Goal: Information Seeking & Learning: Understand process/instructions

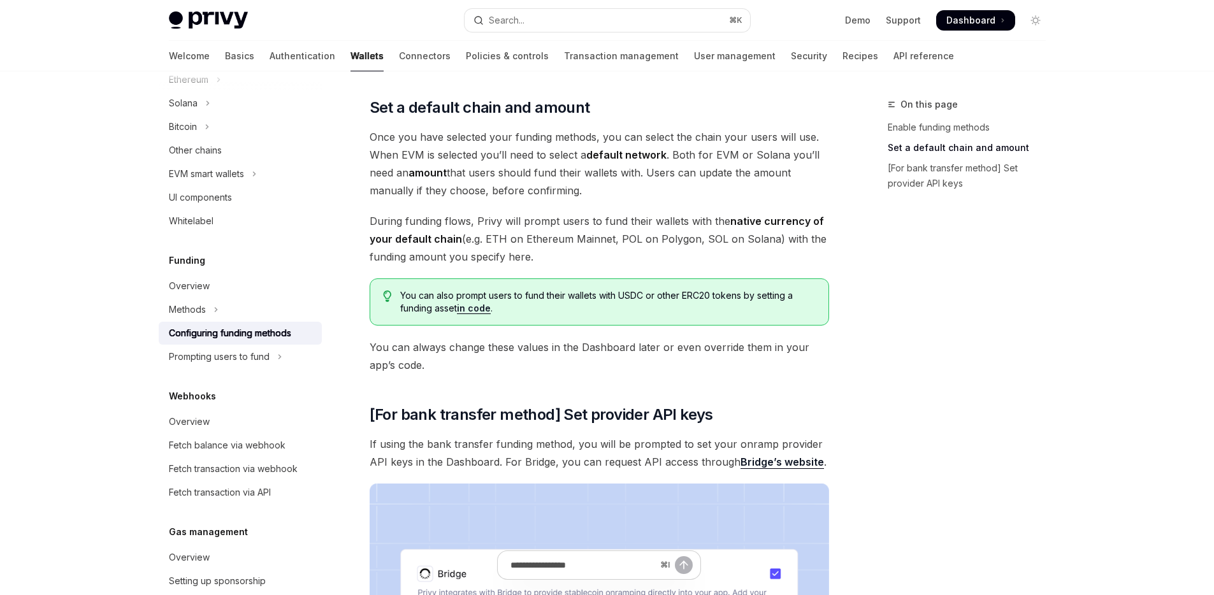
scroll to position [1171, 0]
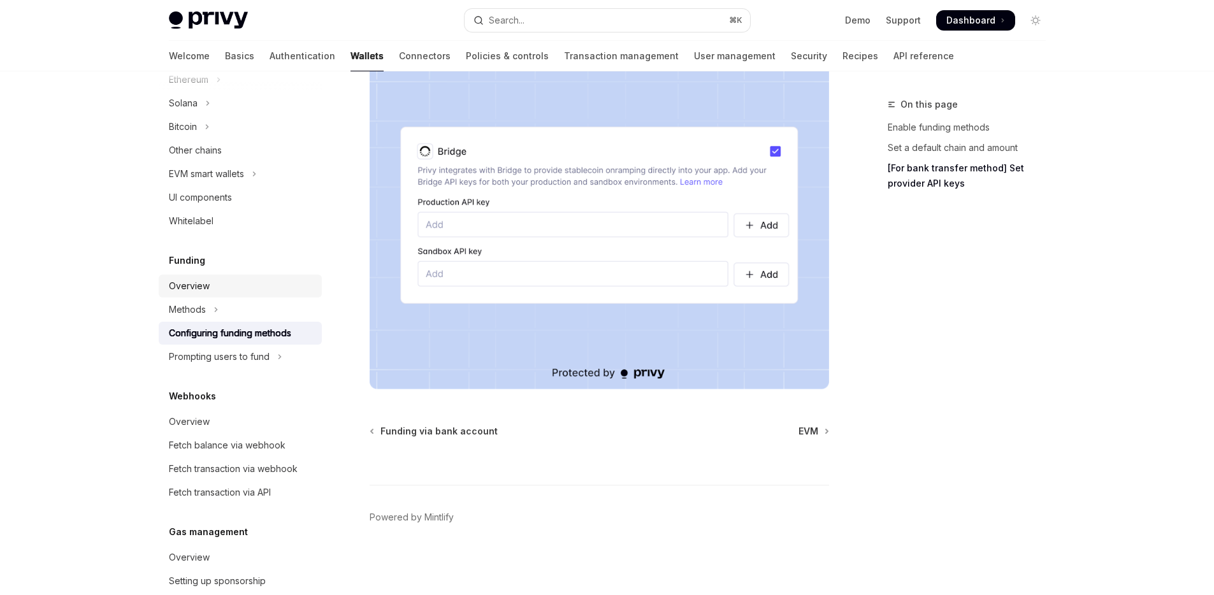
click at [215, 280] on div "Overview" at bounding box center [241, 285] width 145 height 15
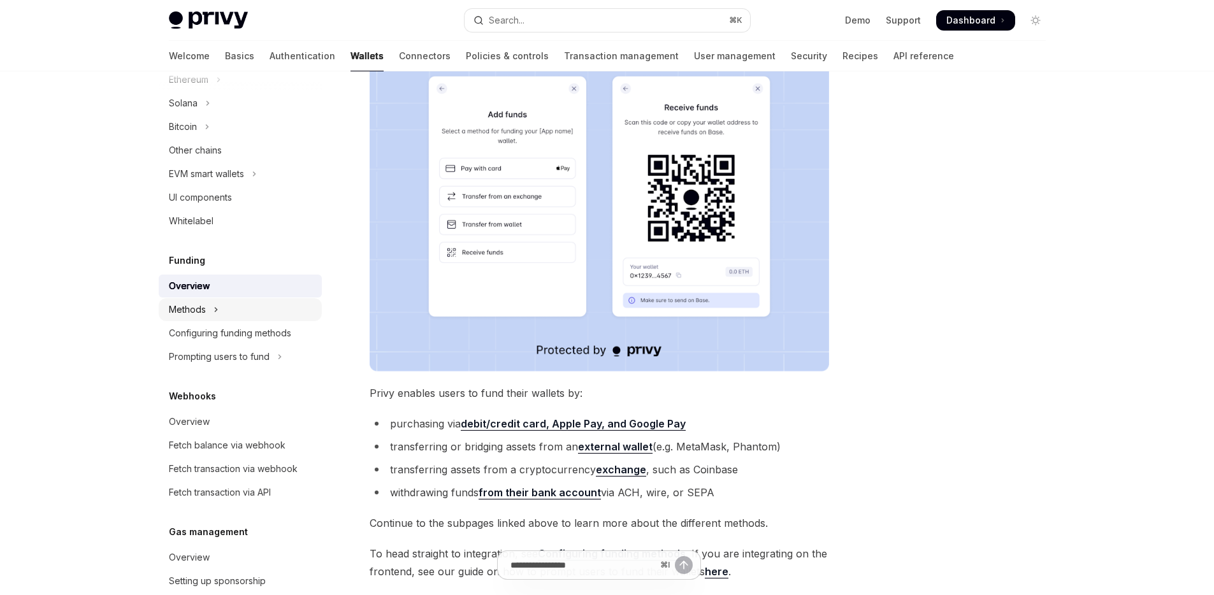
scroll to position [212, 0]
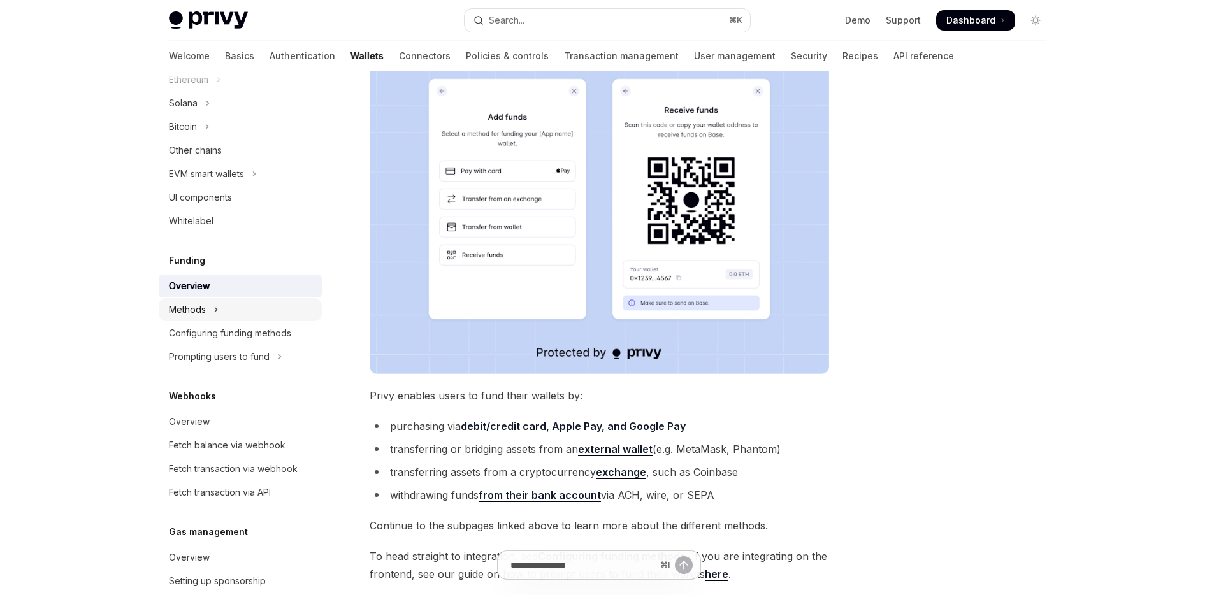
click at [215, 310] on icon "Toggle Methods section" at bounding box center [215, 309] width 5 height 15
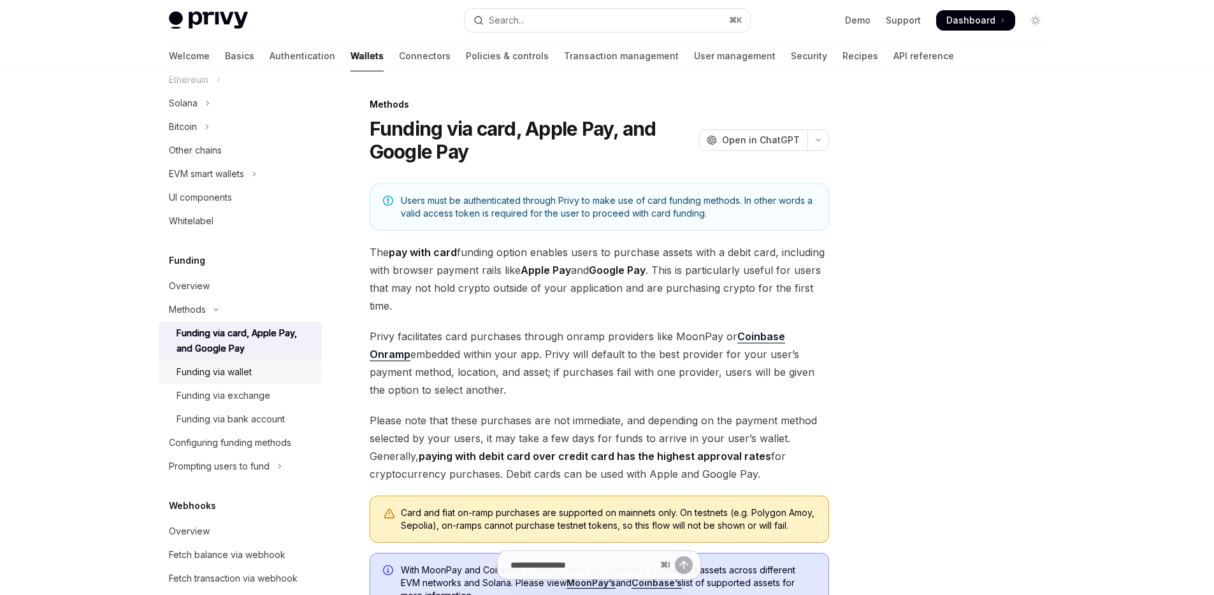
click at [247, 375] on div "Funding via wallet" at bounding box center [214, 372] width 75 height 15
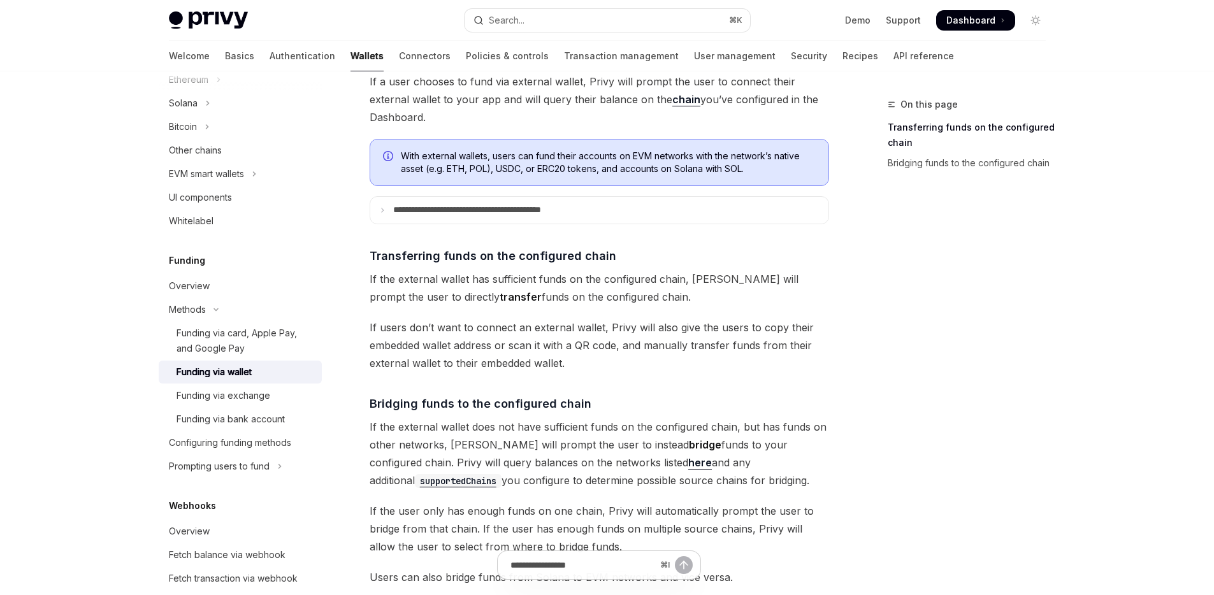
scroll to position [136, 0]
click at [224, 399] on div "Funding via exchange" at bounding box center [224, 395] width 94 height 15
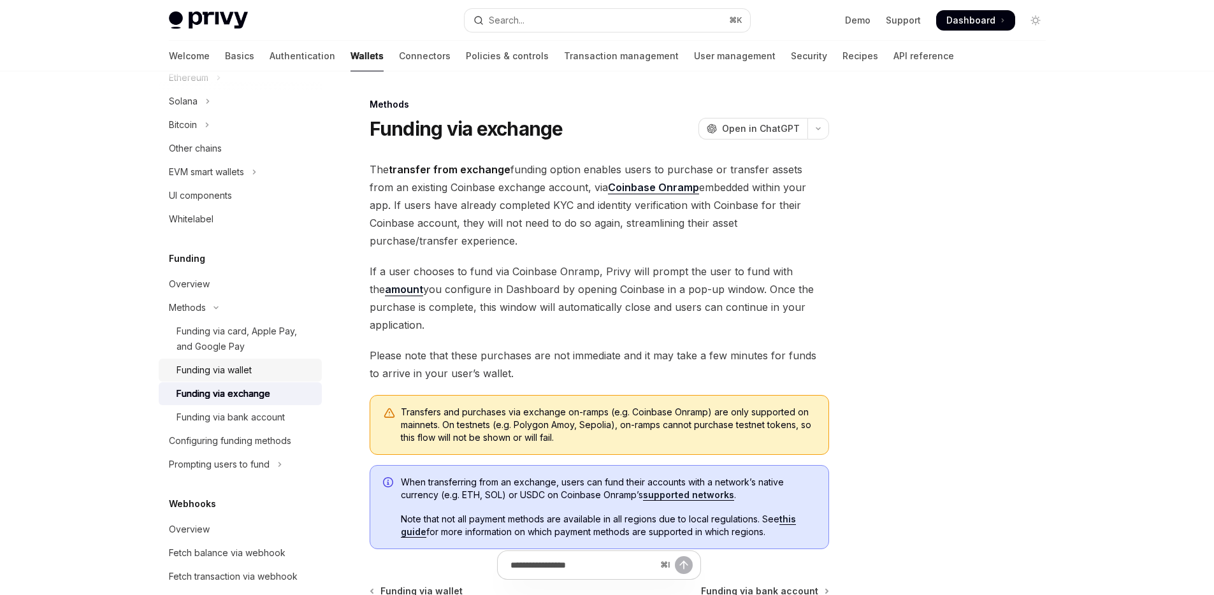
scroll to position [358, 0]
click at [271, 412] on div "Funding via bank account" at bounding box center [231, 416] width 108 height 15
type textarea "*"
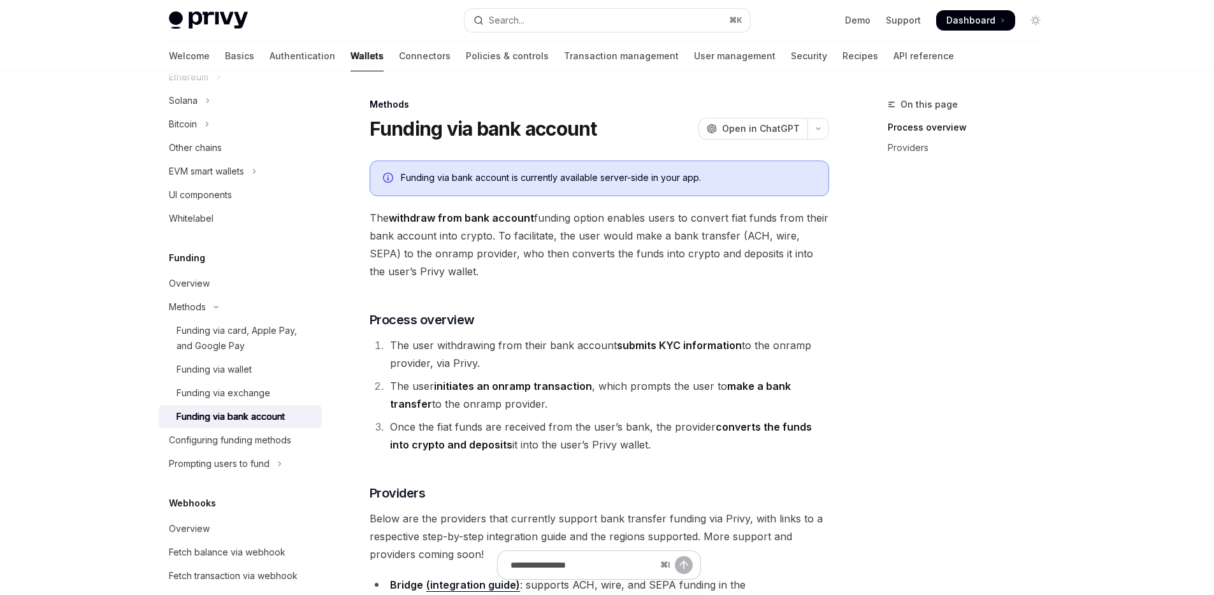
click at [438, 219] on strong "withdraw from bank account" at bounding box center [461, 218] width 145 height 13
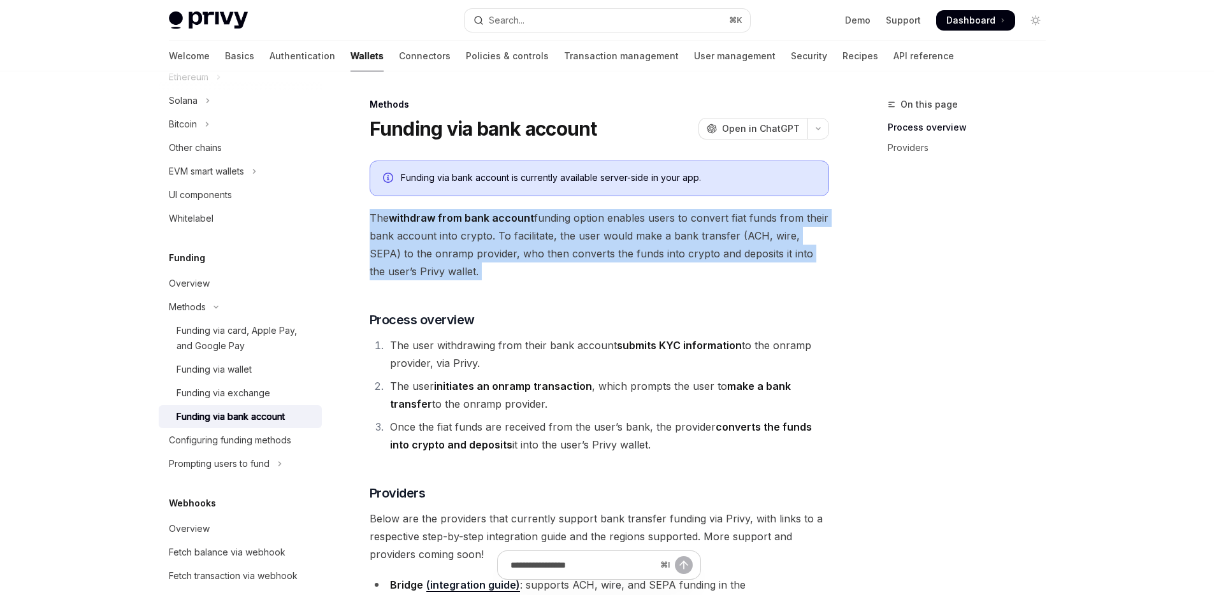
drag, startPoint x: 438, startPoint y: 219, endPoint x: 478, endPoint y: 261, distance: 58.1
click at [468, 253] on span "The withdraw from bank account funding option enables users to convert fiat fun…" at bounding box center [599, 244] width 459 height 71
click at [488, 278] on span "The withdraw from bank account funding option enables users to convert fiat fun…" at bounding box center [599, 244] width 459 height 71
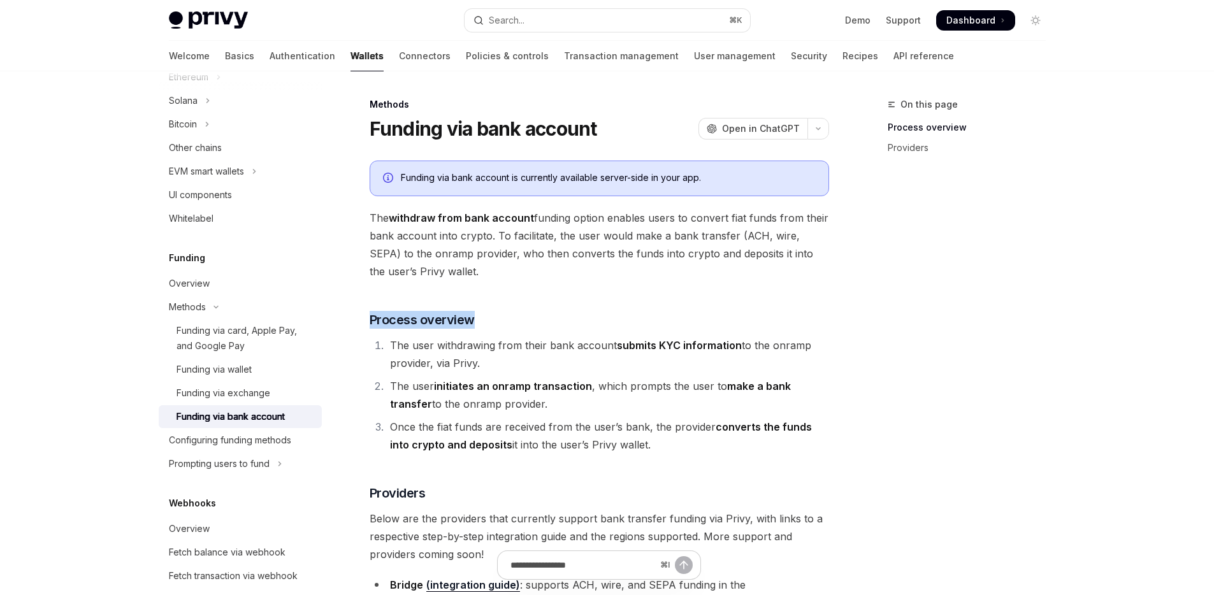
drag, startPoint x: 525, startPoint y: 318, endPoint x: 394, endPoint y: 305, distance: 132.0
click at [394, 305] on div "Funding via bank account is currently available server-side in your app. The wi…" at bounding box center [599, 386] width 459 height 451
click at [542, 275] on span "The withdraw from bank account funding option enables users to convert fiat fun…" at bounding box center [599, 244] width 459 height 71
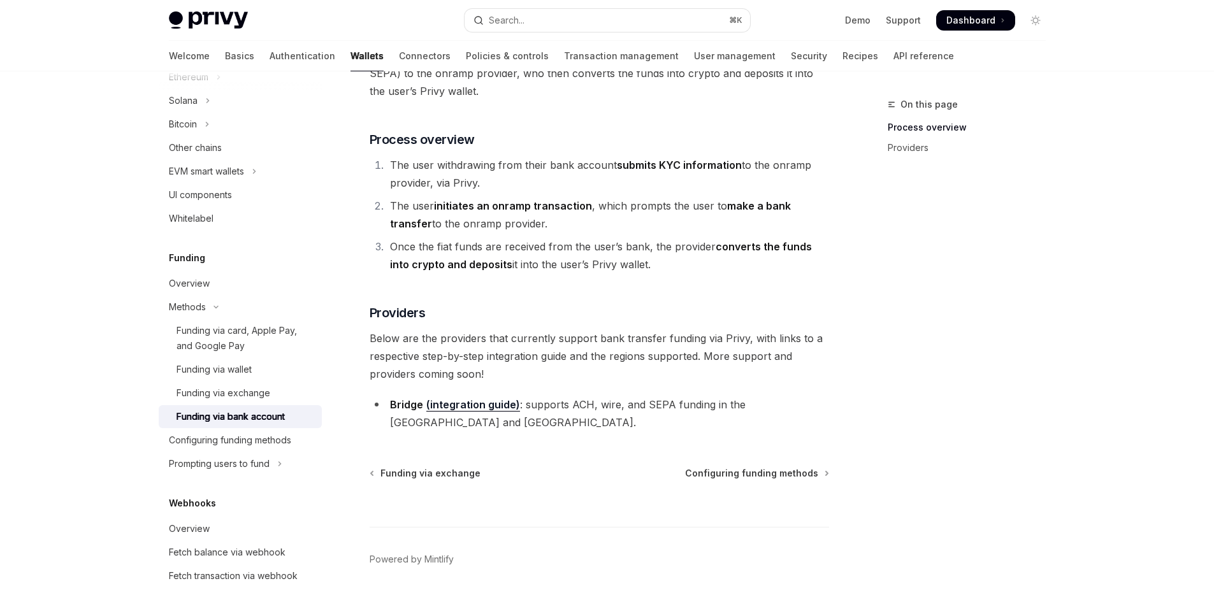
scroll to position [205, 0]
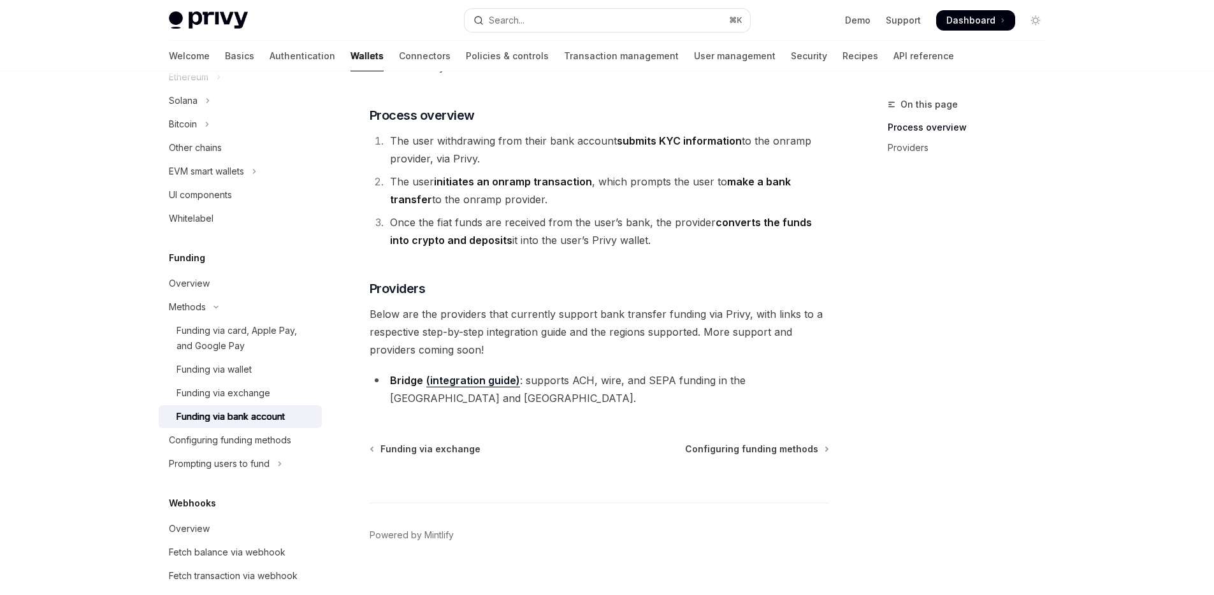
click at [586, 382] on li "Bridge (integration guide) : supports ACH, wire, and SEPA funding in the US and…" at bounding box center [599, 390] width 459 height 36
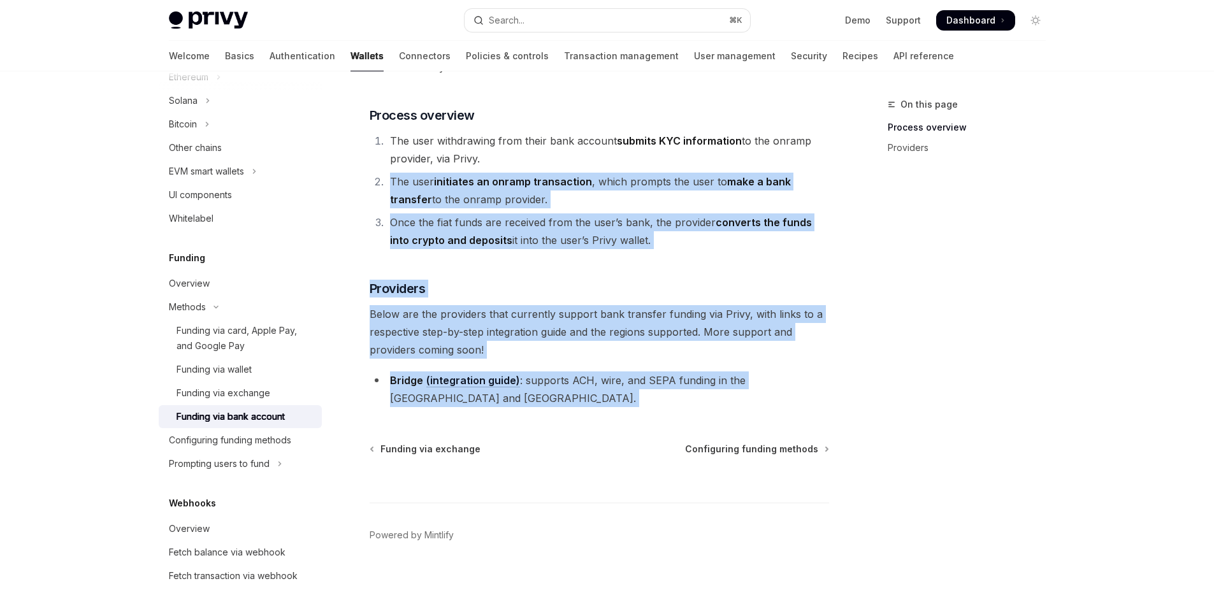
drag, startPoint x: 586, startPoint y: 382, endPoint x: 594, endPoint y: 196, distance: 186.9
click at [568, 180] on div "Funding via bank account is currently available server-side in your app. The wi…" at bounding box center [599, 181] width 459 height 451
click at [630, 238] on li "Once the fiat funds are received from the user’s bank, the provider converts th…" at bounding box center [607, 231] width 443 height 36
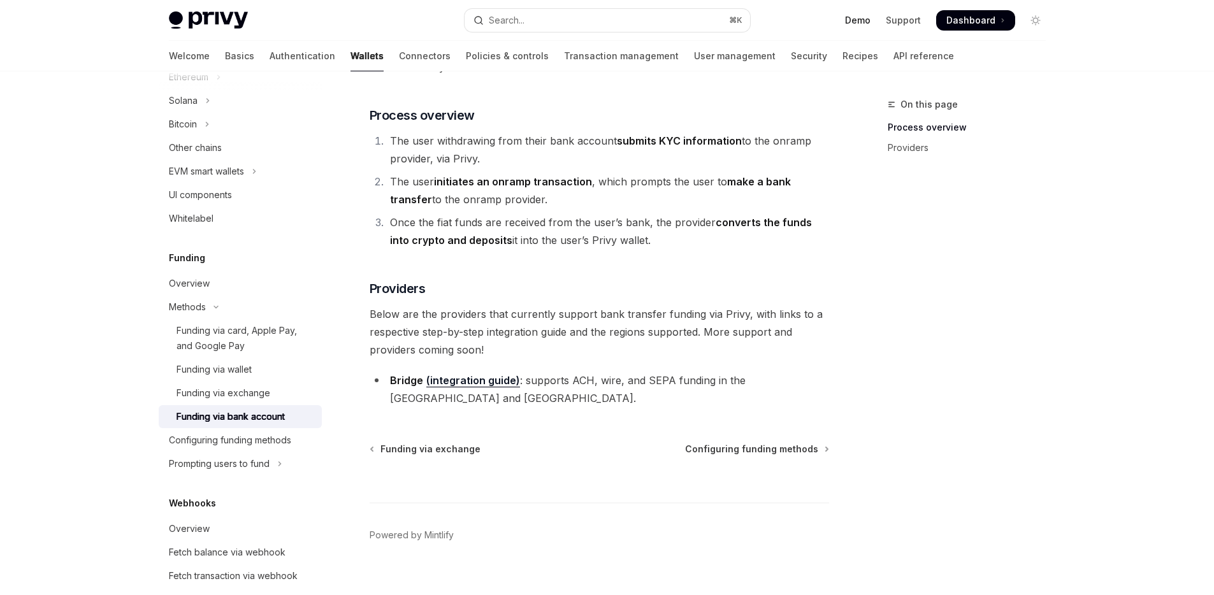
drag, startPoint x: 868, startPoint y: 21, endPoint x: 854, endPoint y: 15, distance: 15.4
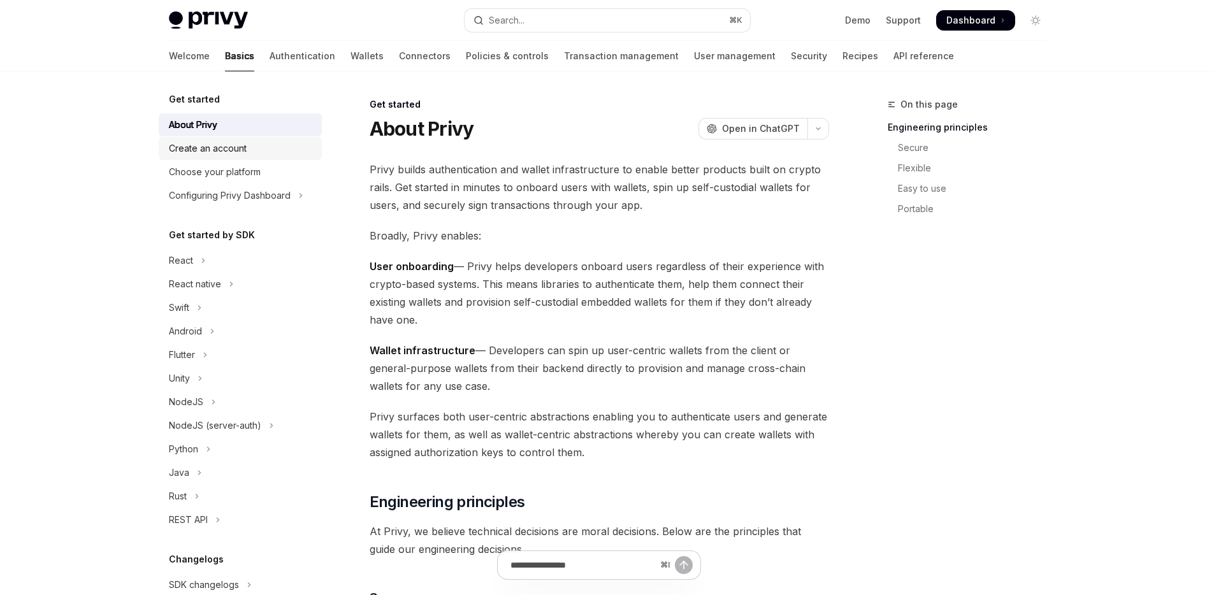
click at [241, 143] on div "Create an account" at bounding box center [208, 148] width 78 height 15
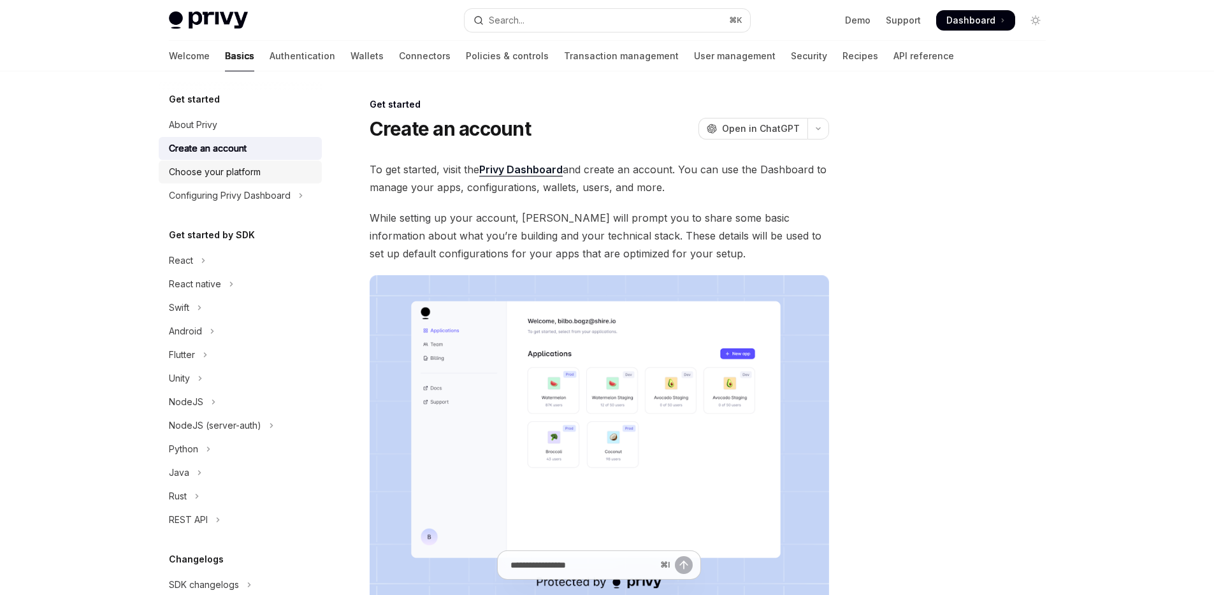
click at [257, 177] on div "Choose your platform" at bounding box center [215, 171] width 92 height 15
type textarea "*"
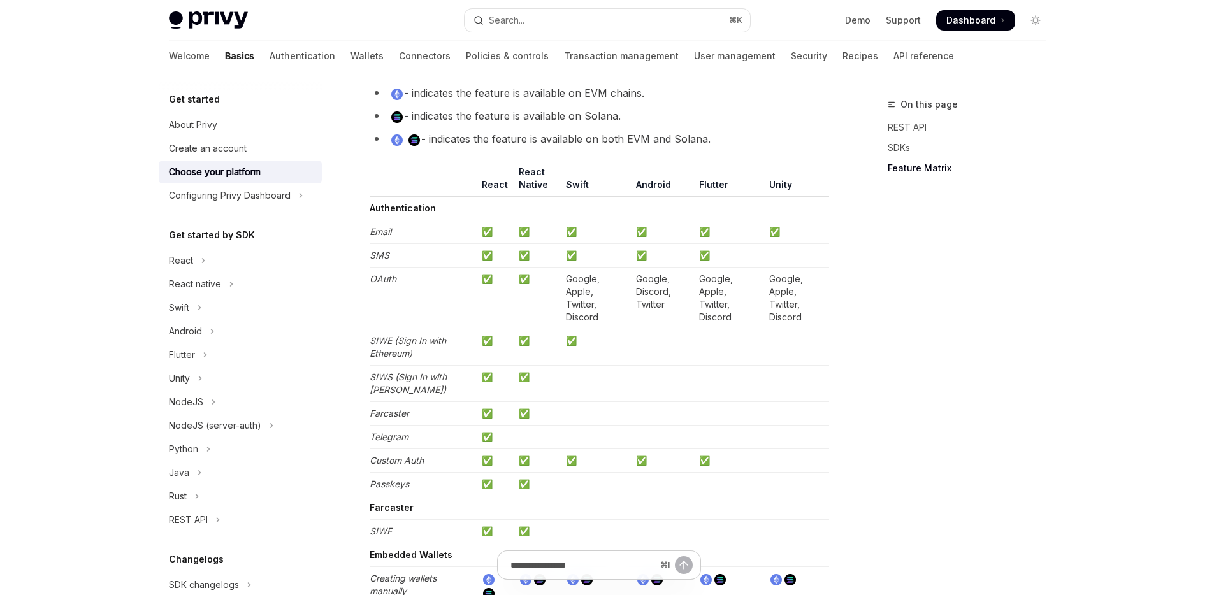
scroll to position [1240, 0]
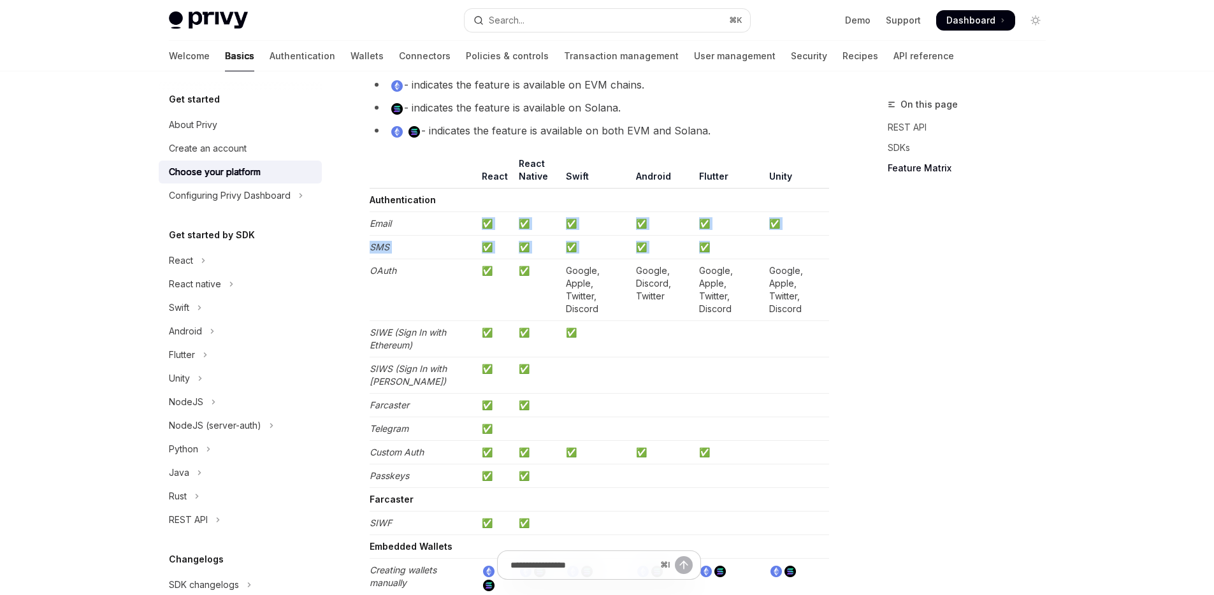
drag, startPoint x: 408, startPoint y: 222, endPoint x: 794, endPoint y: 240, distance: 386.6
click at [817, 221] on td "✅" at bounding box center [796, 224] width 65 height 24
drag, startPoint x: 771, startPoint y: 217, endPoint x: 399, endPoint y: 224, distance: 372.2
click at [370, 221] on tr "Email ✅ ✅ ✅ ✅ ✅ ✅" at bounding box center [599, 224] width 459 height 24
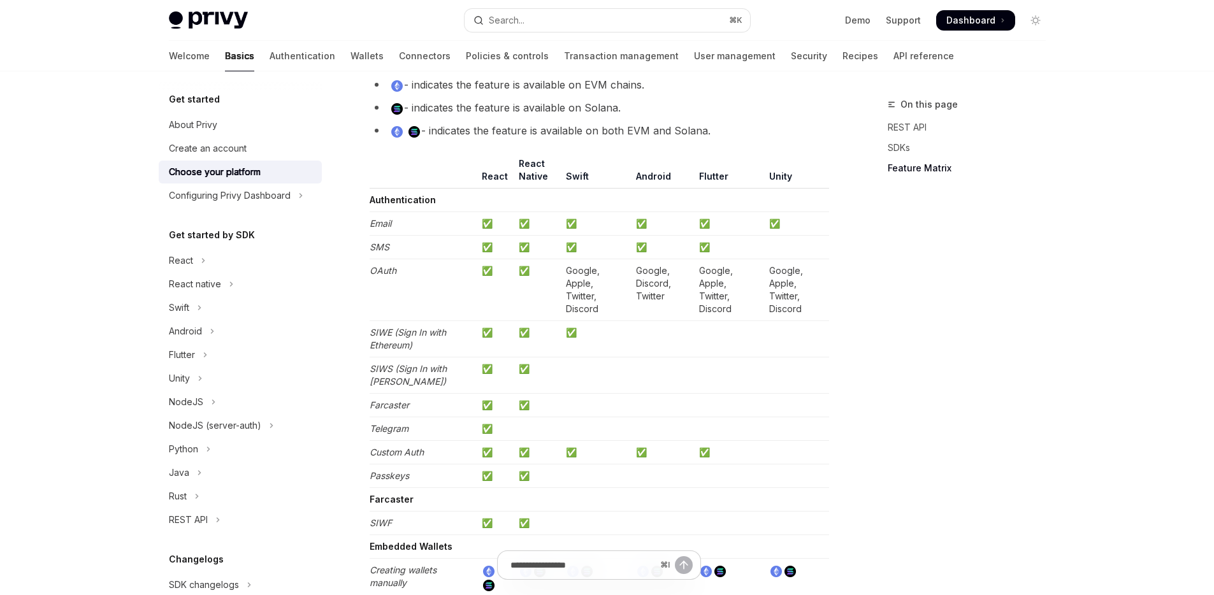
click at [470, 222] on td "Email" at bounding box center [424, 224] width 108 height 24
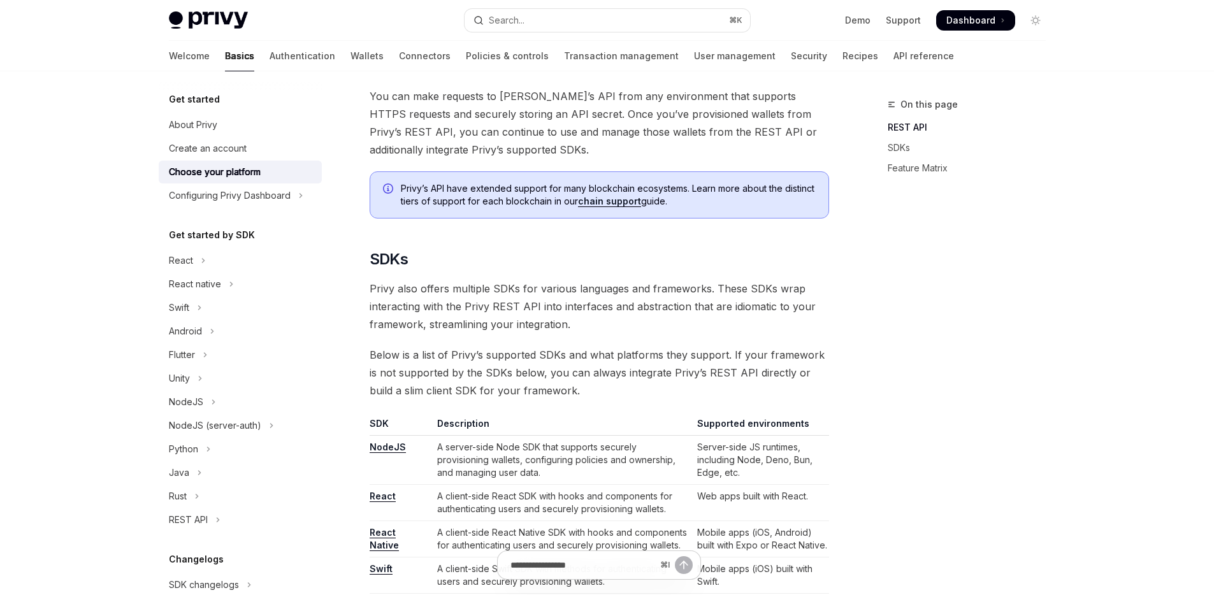
scroll to position [208, 0]
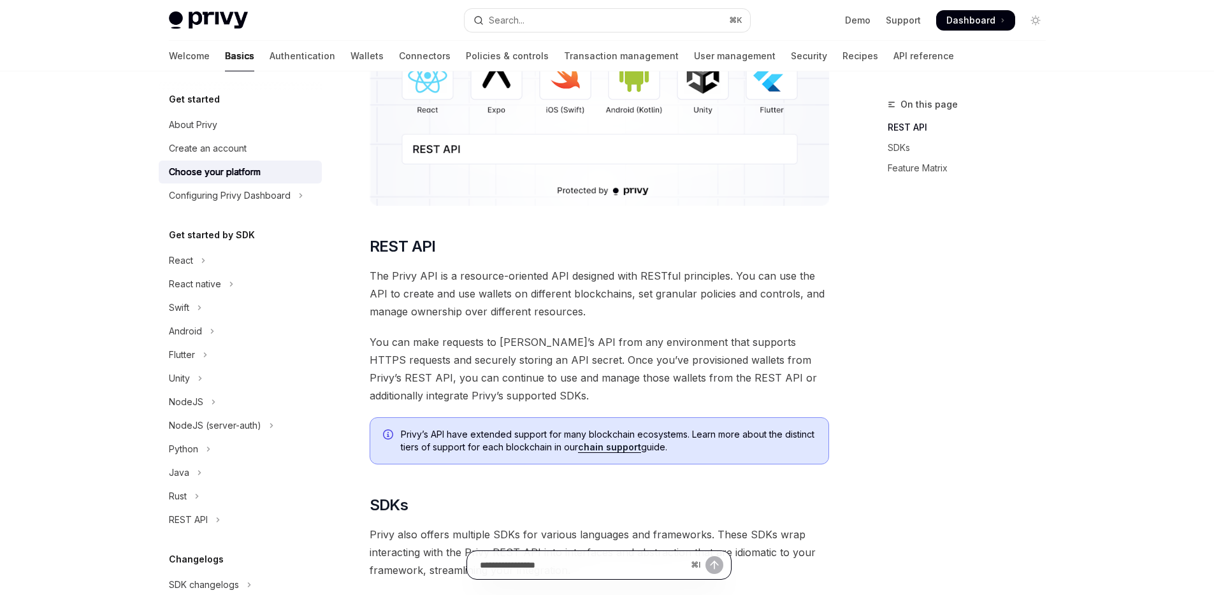
click at [646, 559] on input "Ask a question..." at bounding box center [583, 565] width 206 height 28
type input "*"
type input "****"
type input "***"
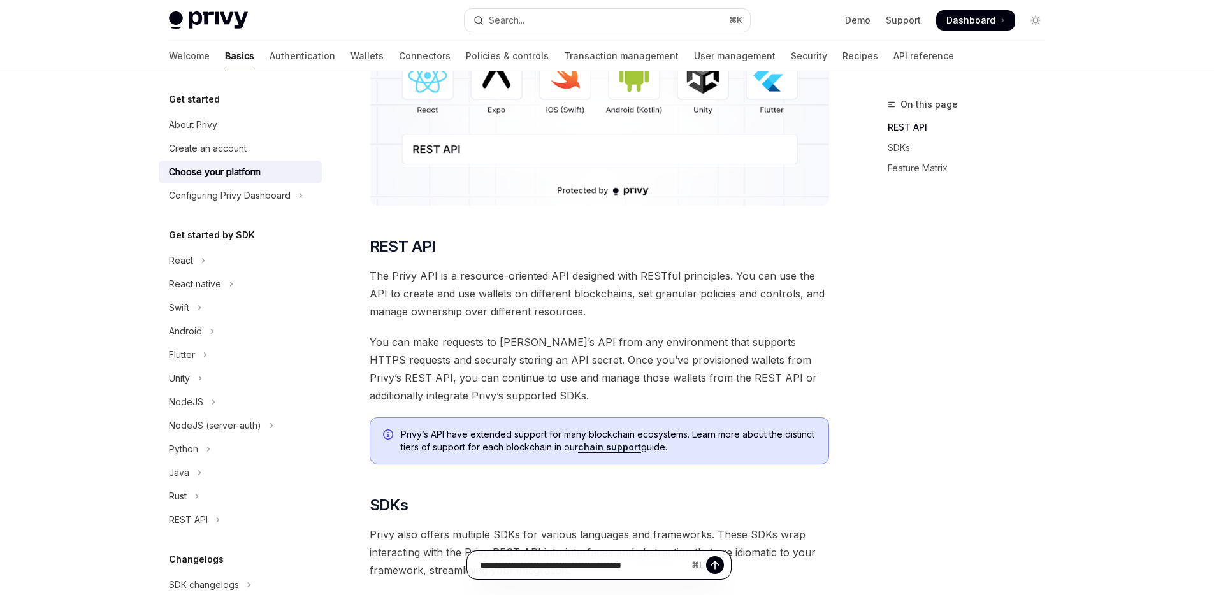
scroll to position [0, 0]
type input "**********"
drag, startPoint x: 750, startPoint y: 345, endPoint x: 723, endPoint y: 339, distance: 28.0
click at [723, 339] on span "You can make requests to [PERSON_NAME]’s API from any environment that supports…" at bounding box center [599, 368] width 459 height 71
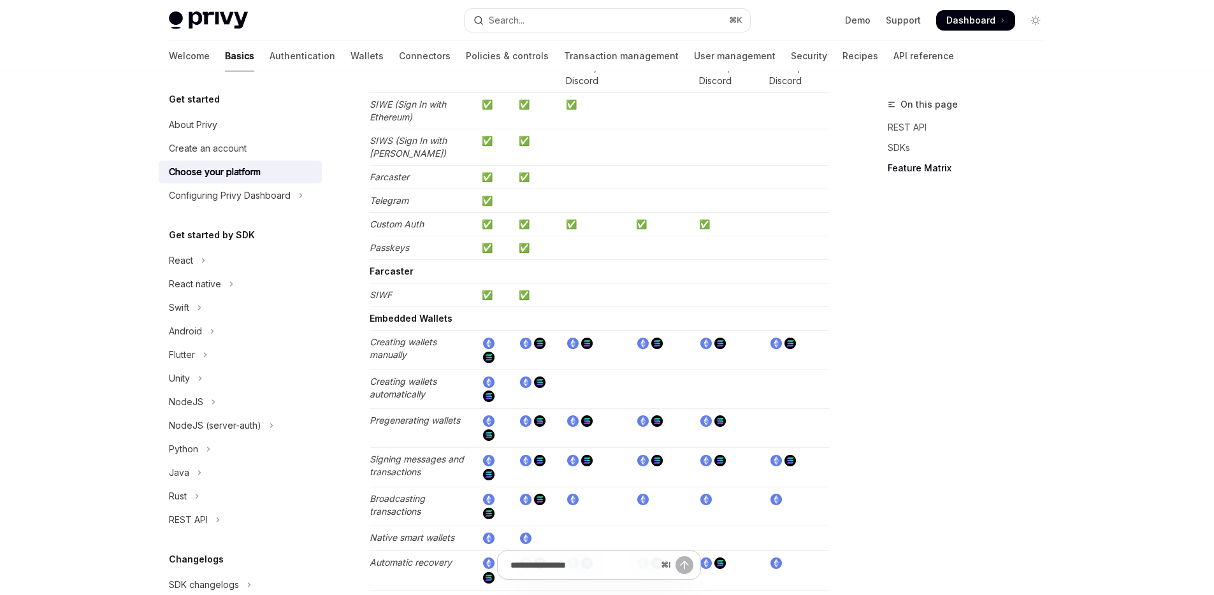
scroll to position [1296, 0]
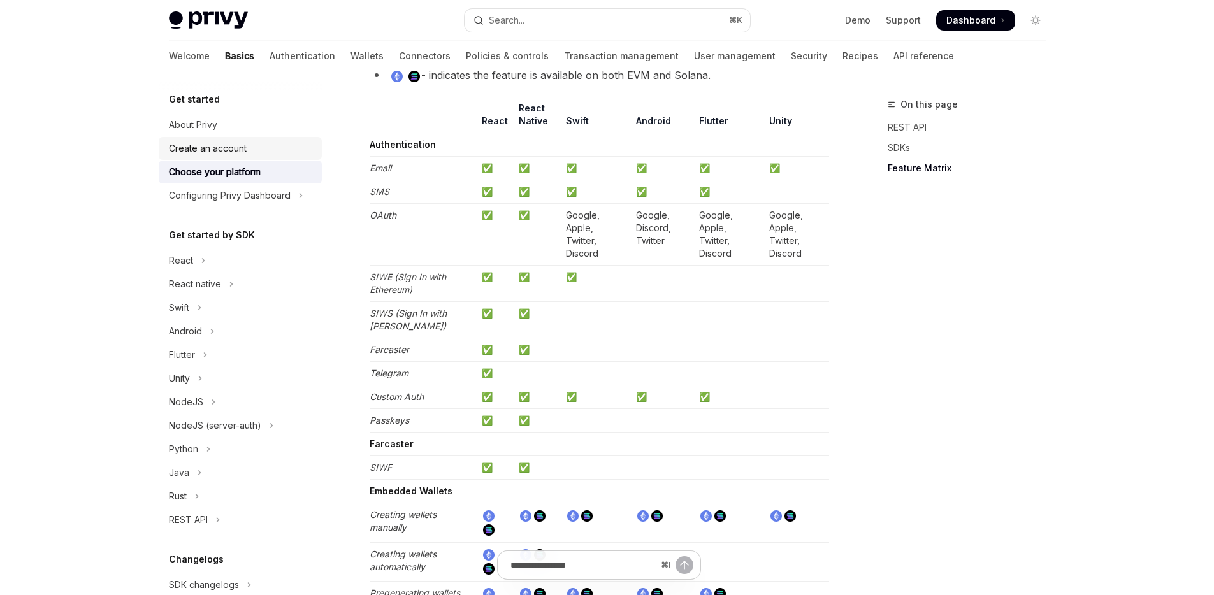
click at [225, 148] on div "Create an account" at bounding box center [208, 148] width 78 height 15
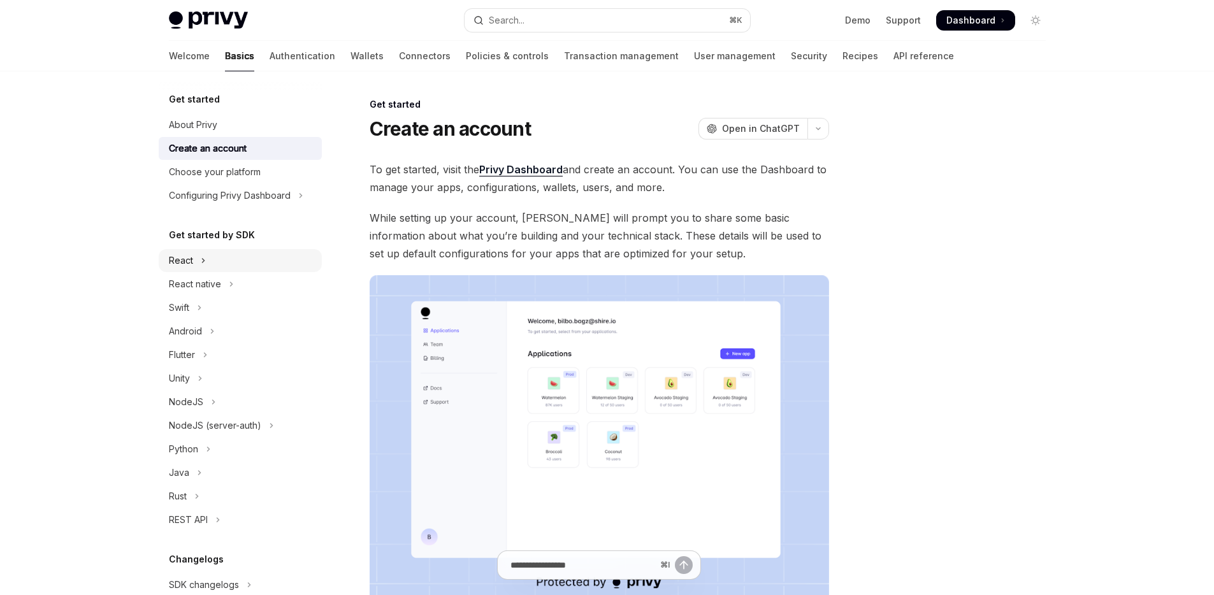
click at [189, 261] on div "React" at bounding box center [181, 260] width 24 height 15
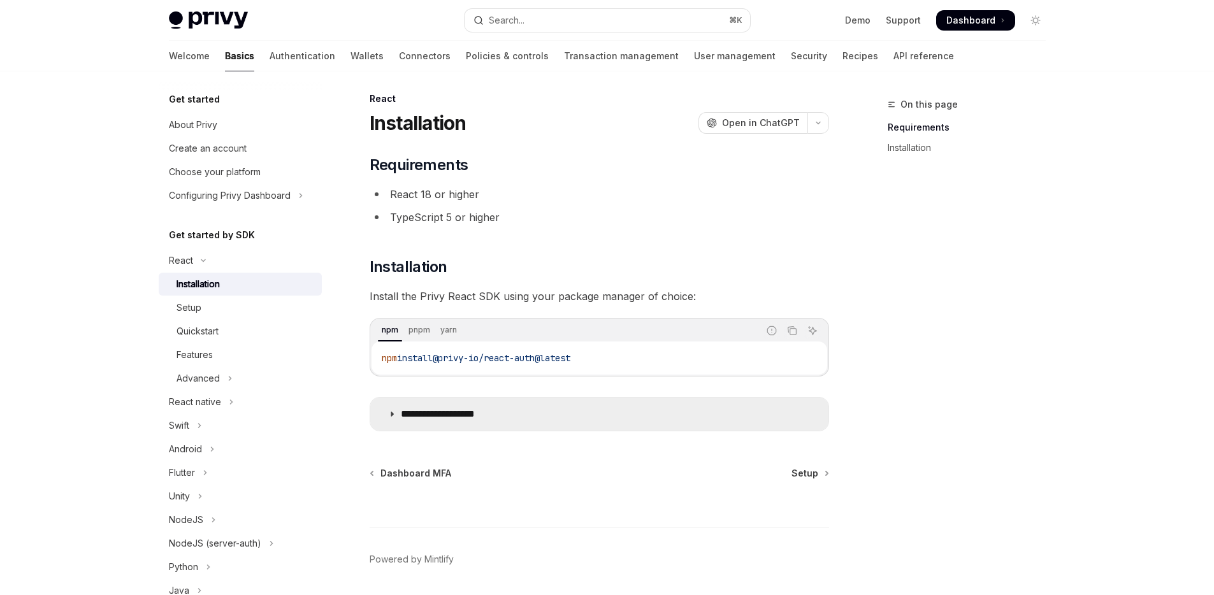
scroll to position [19, 0]
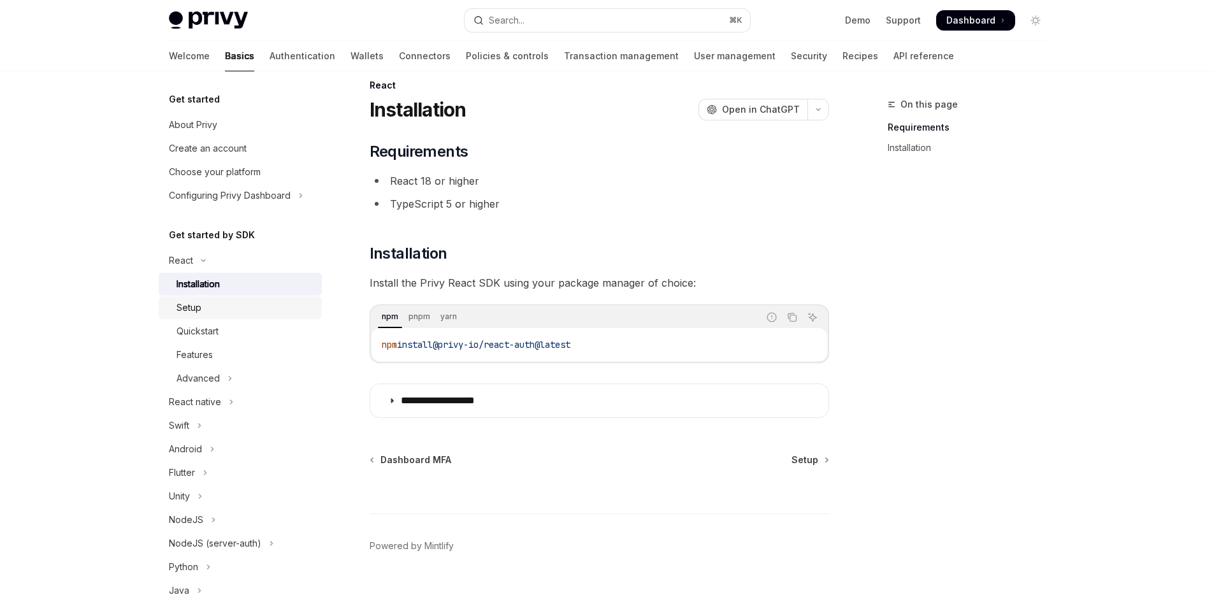
click at [226, 300] on div "Setup" at bounding box center [246, 307] width 138 height 15
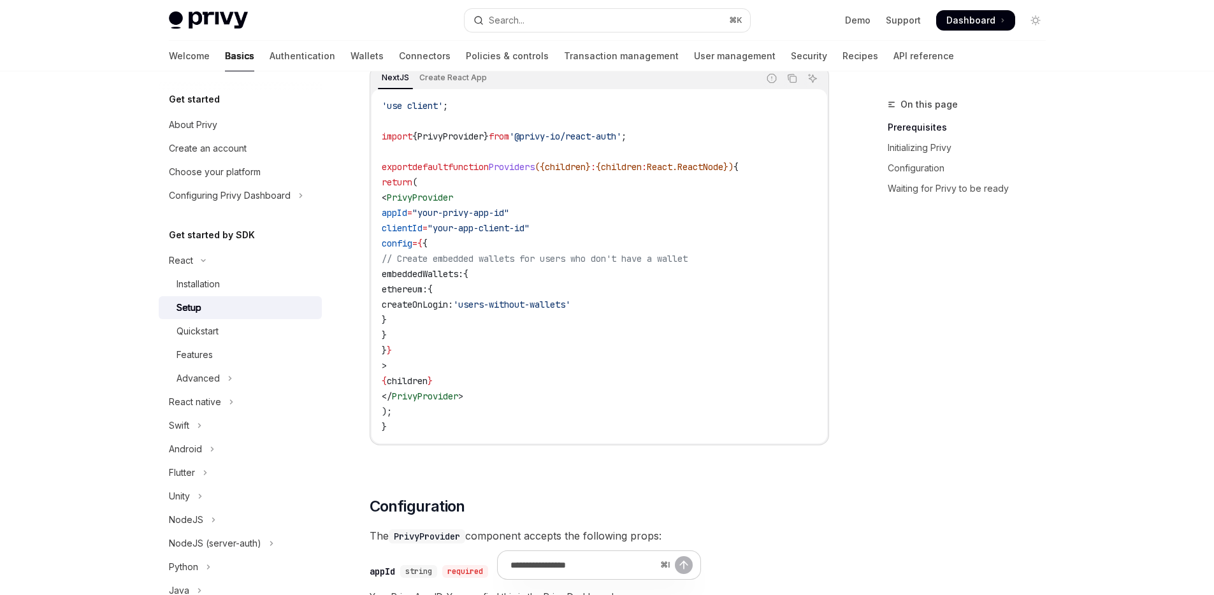
scroll to position [455, 0]
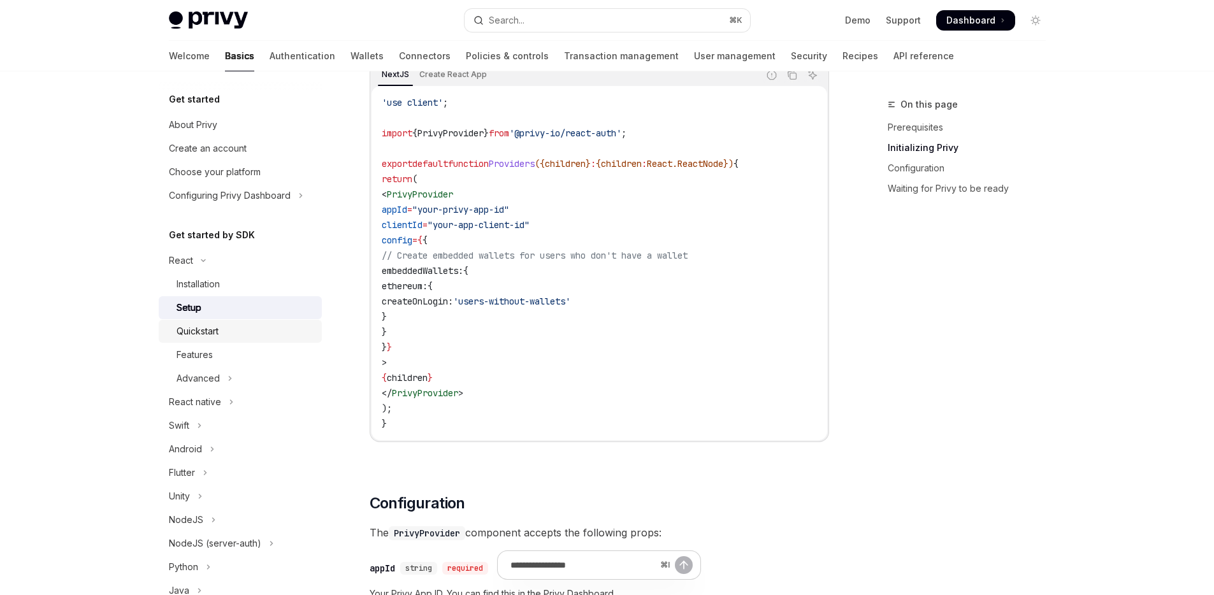
click at [263, 340] on link "Quickstart" at bounding box center [240, 331] width 163 height 23
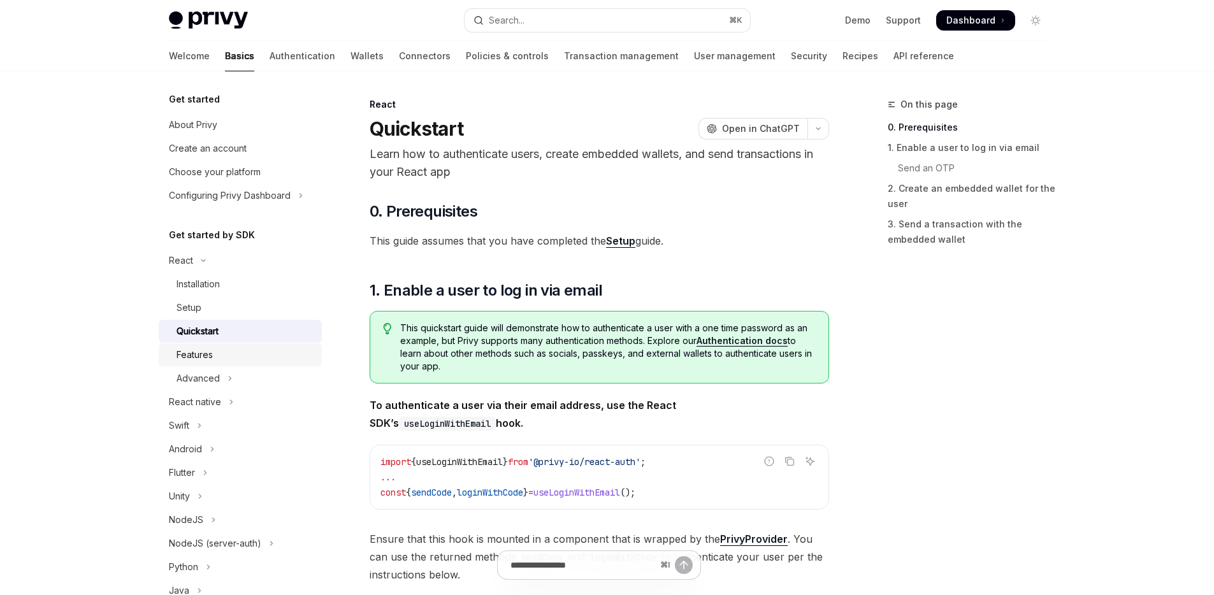
click at [258, 365] on link "Features" at bounding box center [240, 354] width 163 height 23
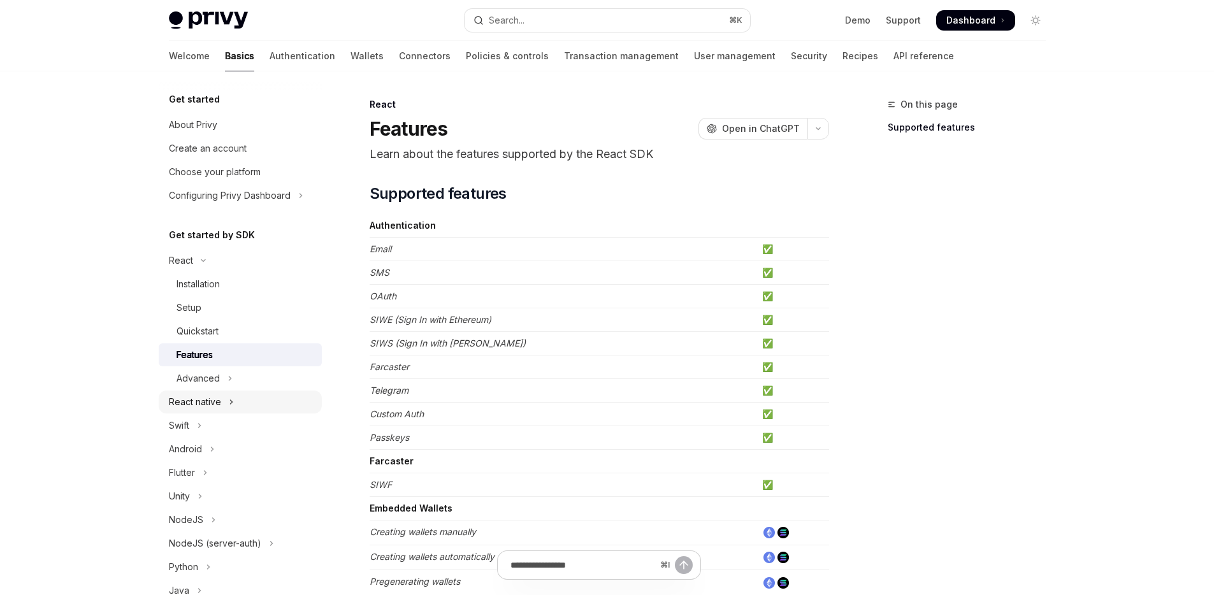
click at [275, 396] on button "React native" at bounding box center [240, 402] width 163 height 23
type textarea "*"
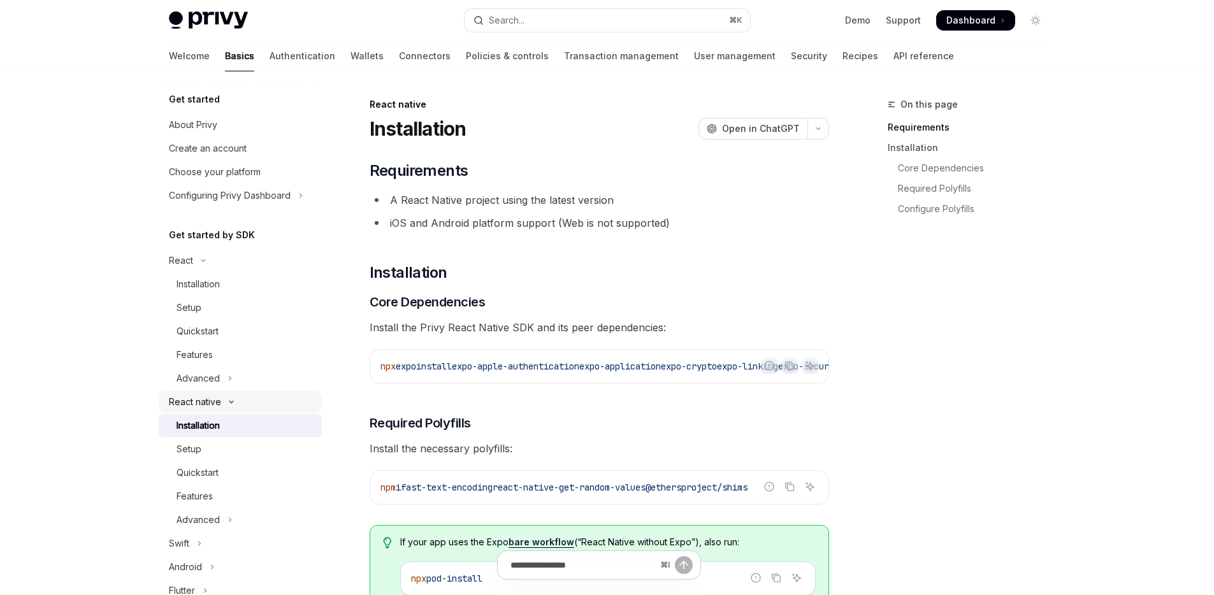
click at [264, 391] on button "React native" at bounding box center [240, 402] width 163 height 23
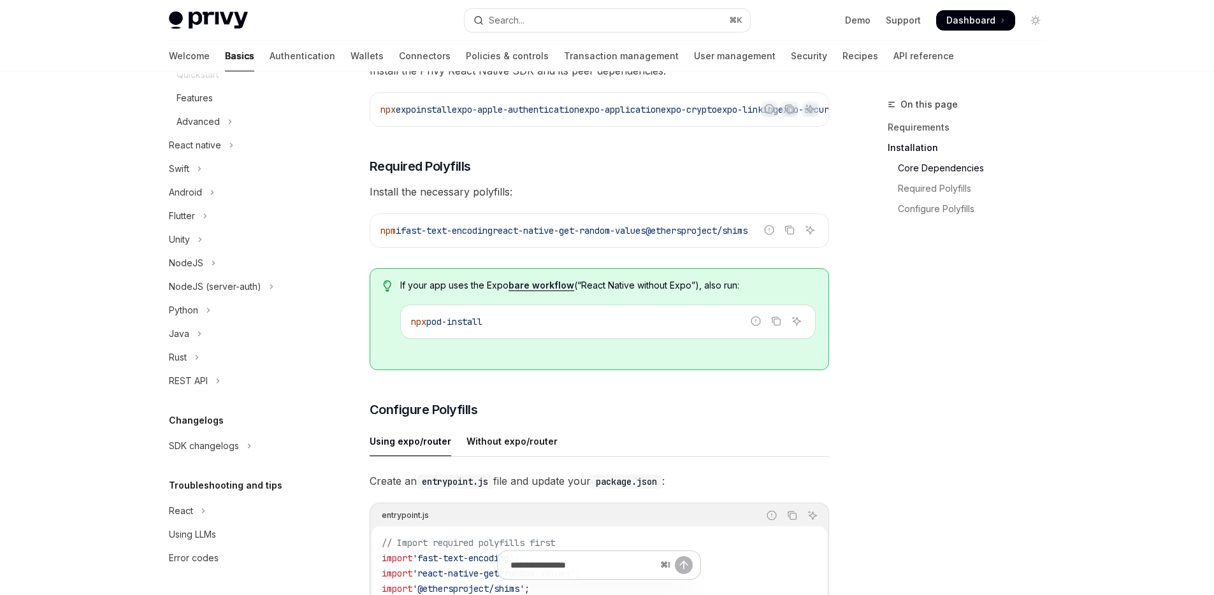
scroll to position [274, 0]
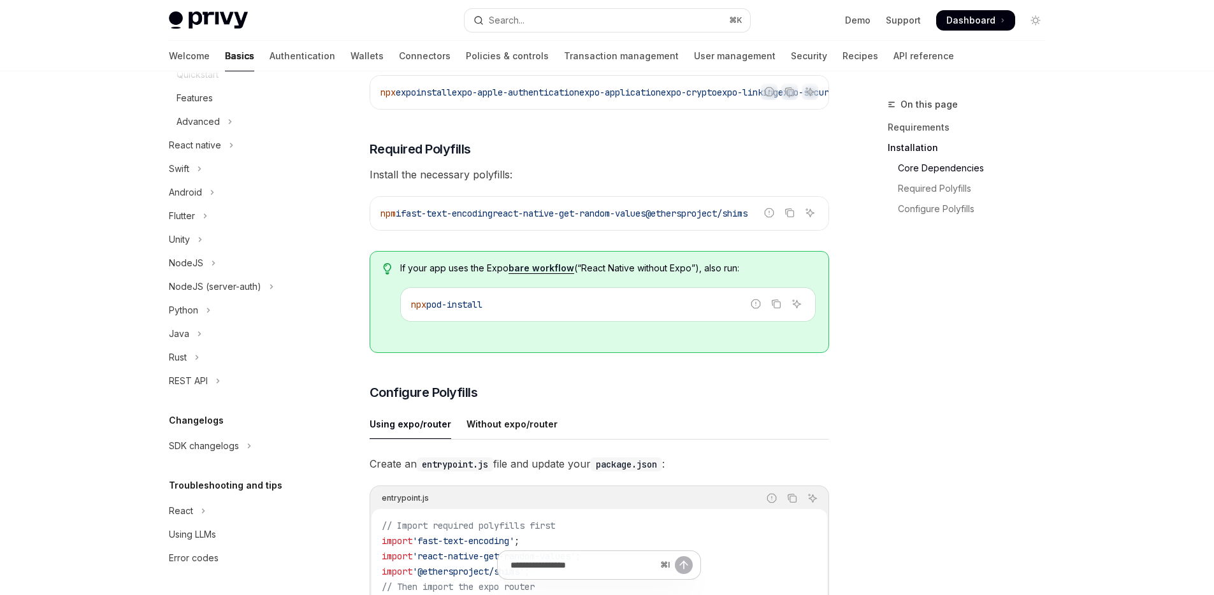
click at [581, 305] on code "npx pod-install" at bounding box center [607, 304] width 393 height 15
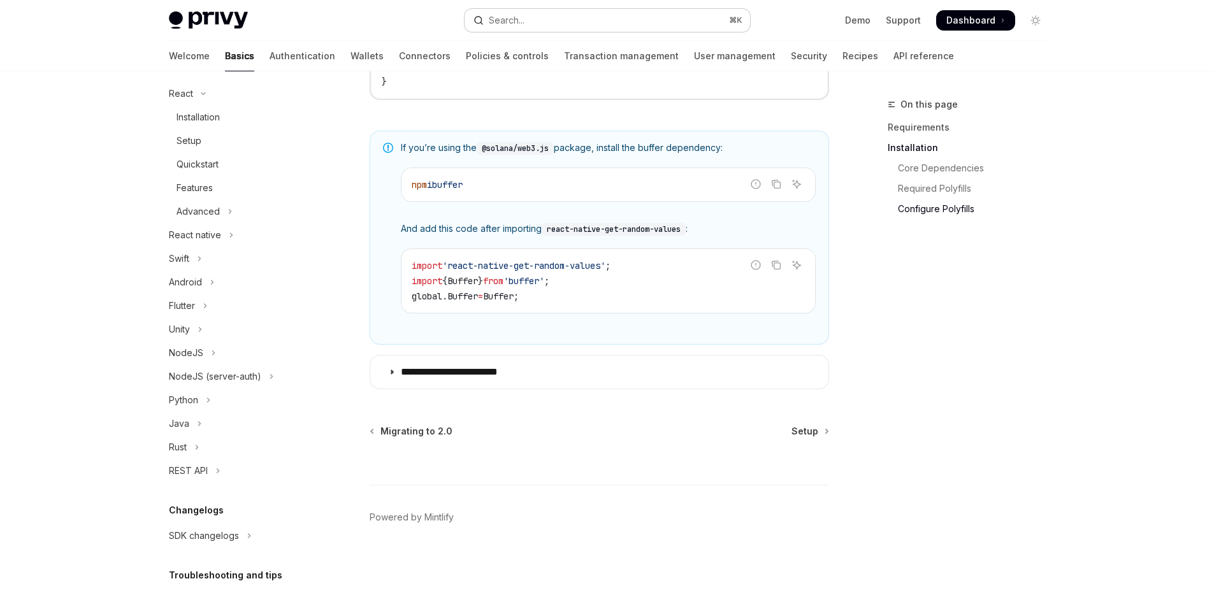
scroll to position [155, 0]
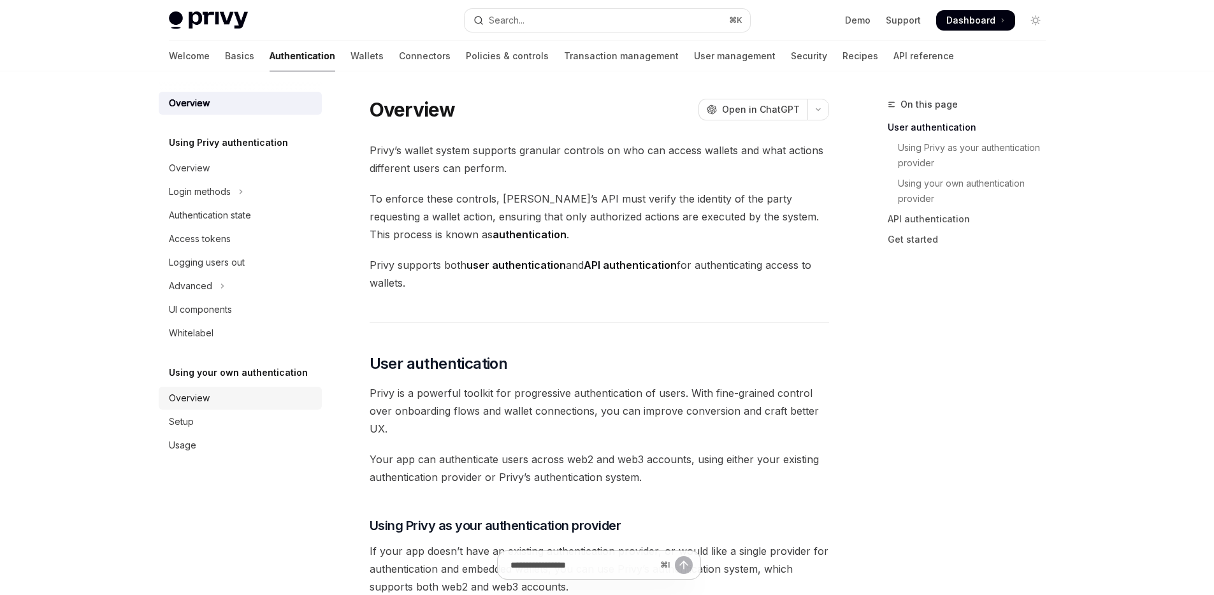
click at [217, 405] on div "Overview" at bounding box center [241, 398] width 145 height 15
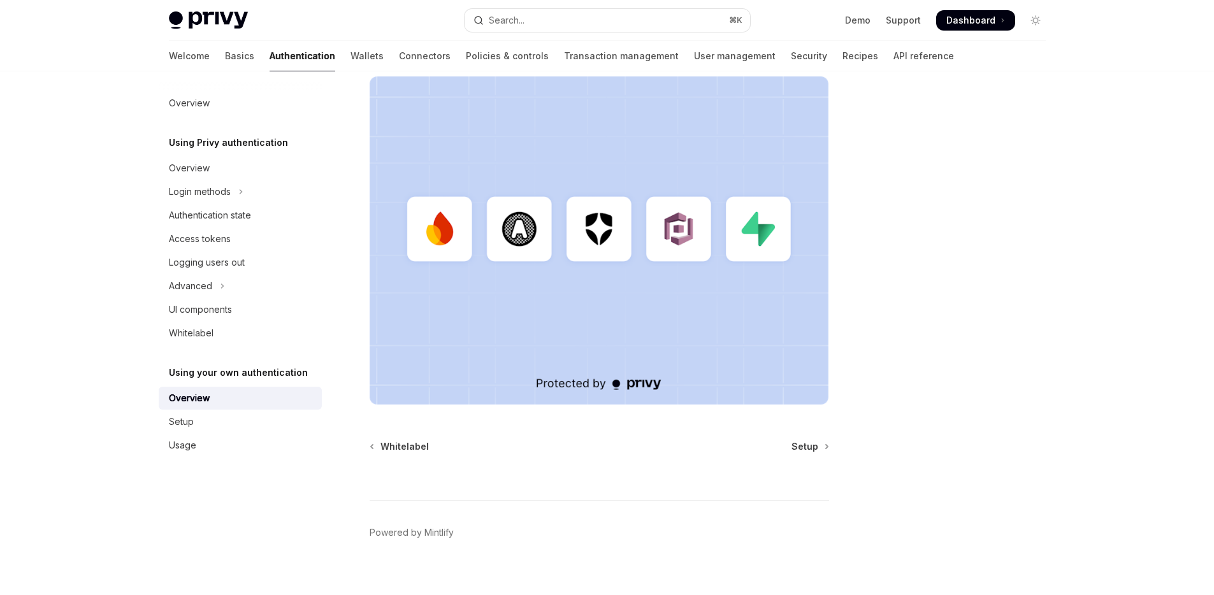
scroll to position [321, 0]
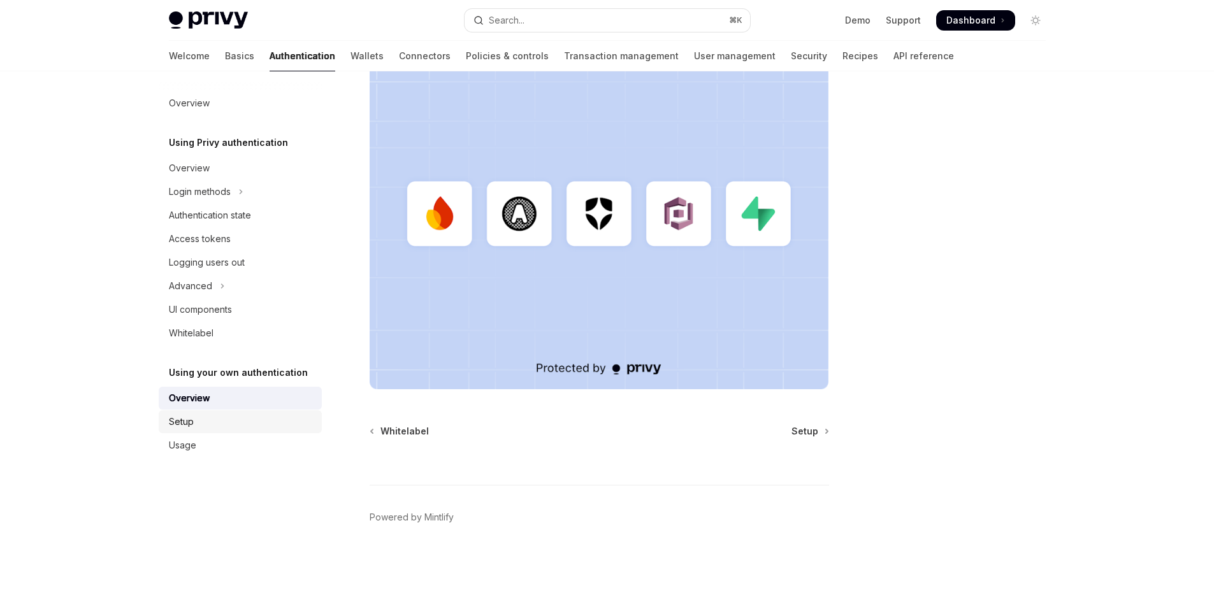
click at [212, 430] on link "Setup" at bounding box center [240, 421] width 163 height 23
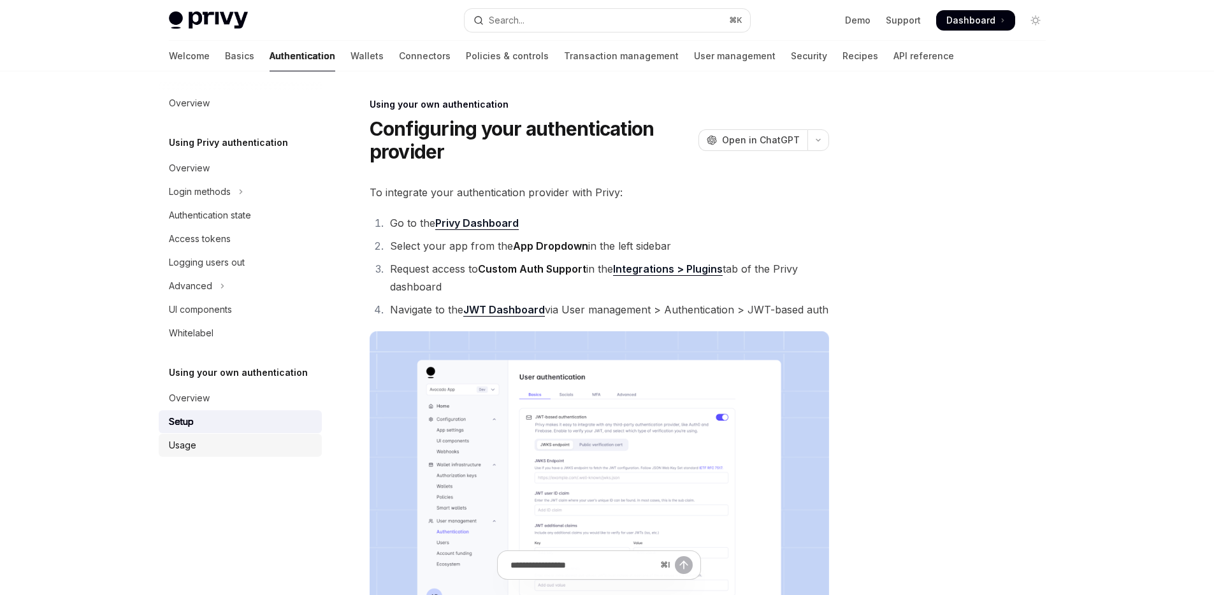
click at [223, 439] on div "Usage" at bounding box center [241, 445] width 145 height 15
type textarea "*"
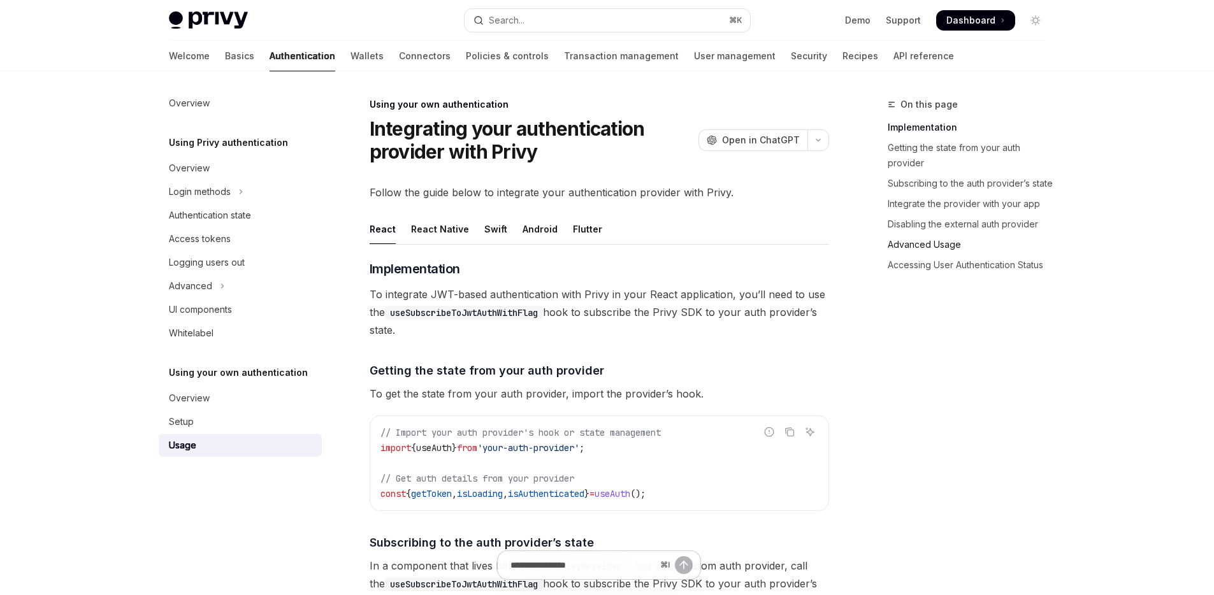
click at [944, 240] on link "Advanced Usage" at bounding box center [972, 245] width 168 height 20
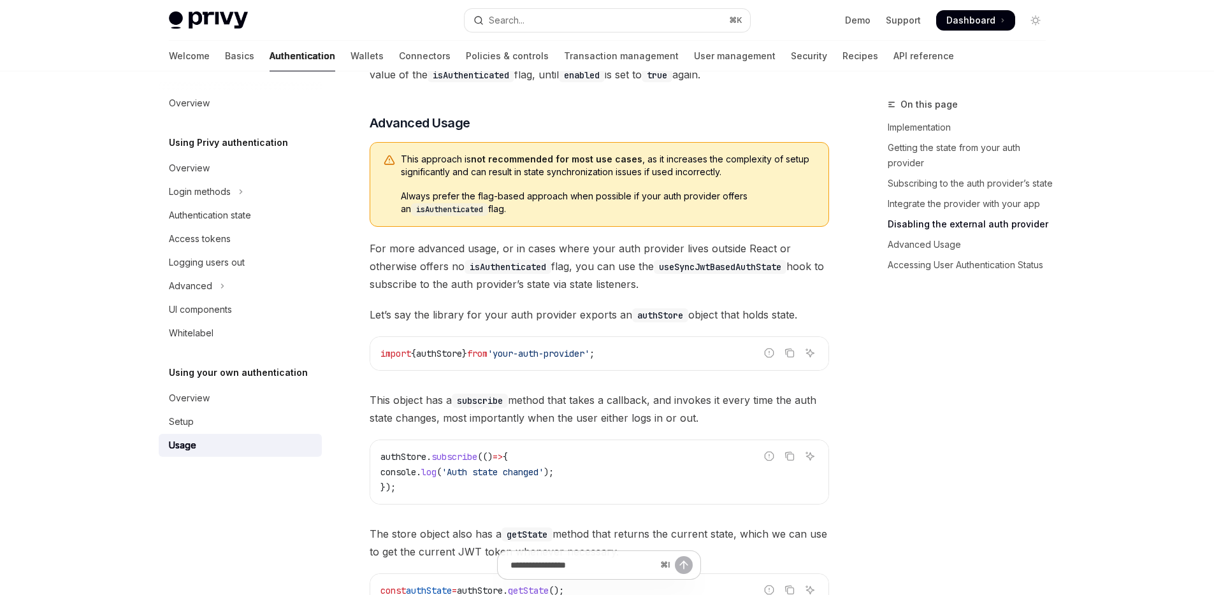
scroll to position [1574, 0]
